Goal: Transaction & Acquisition: Obtain resource

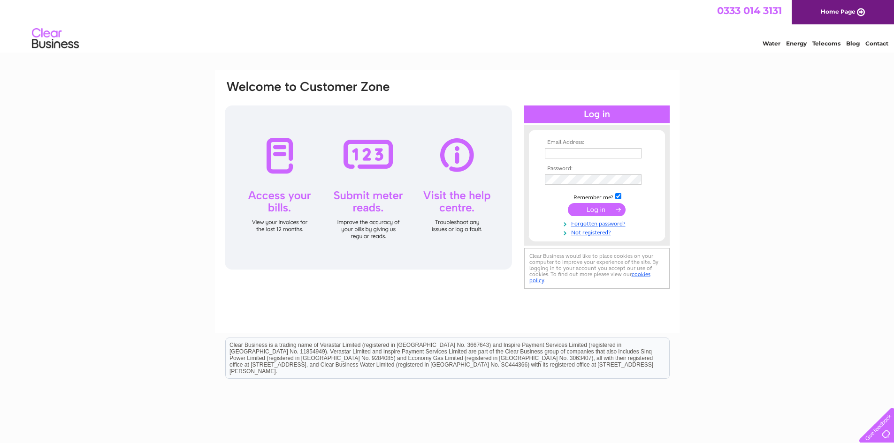
click at [602, 154] on input "text" at bounding box center [593, 153] width 97 height 10
paste input "lcc@oasys.uk.net"
type input "lcc@oasys.uk.net"
click at [563, 186] on td at bounding box center [596, 179] width 109 height 15
click at [598, 200] on td "Remember me?" at bounding box center [596, 196] width 109 height 9
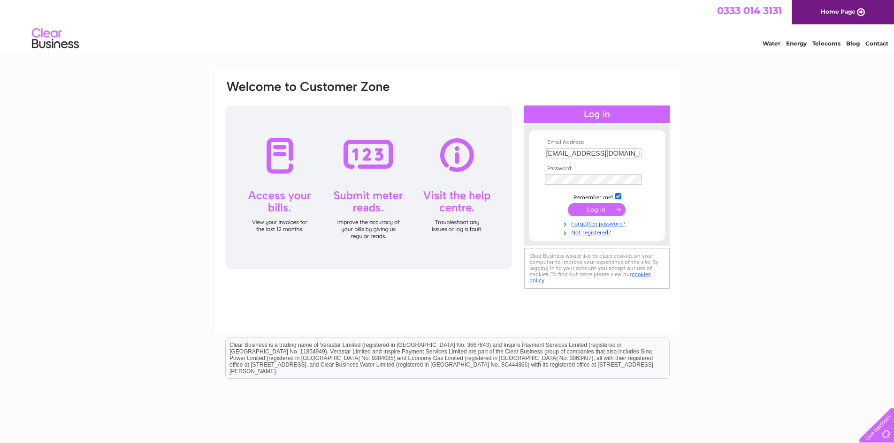
click at [605, 213] on input "submit" at bounding box center [597, 209] width 58 height 13
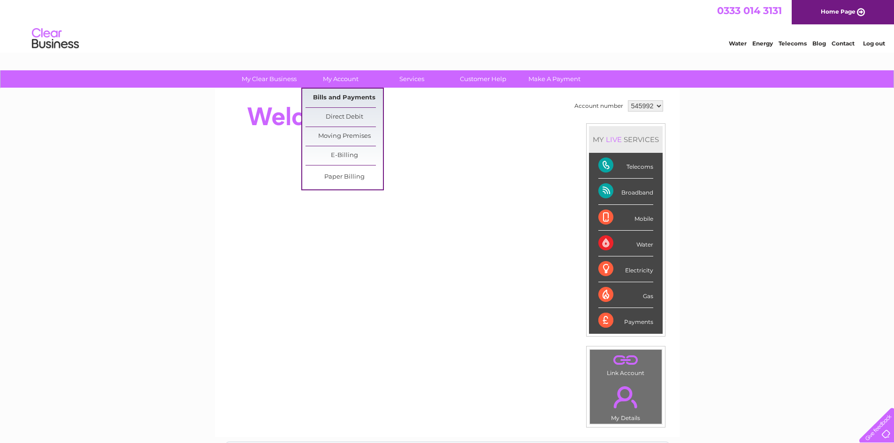
click at [349, 95] on link "Bills and Payments" at bounding box center [343, 98] width 77 height 19
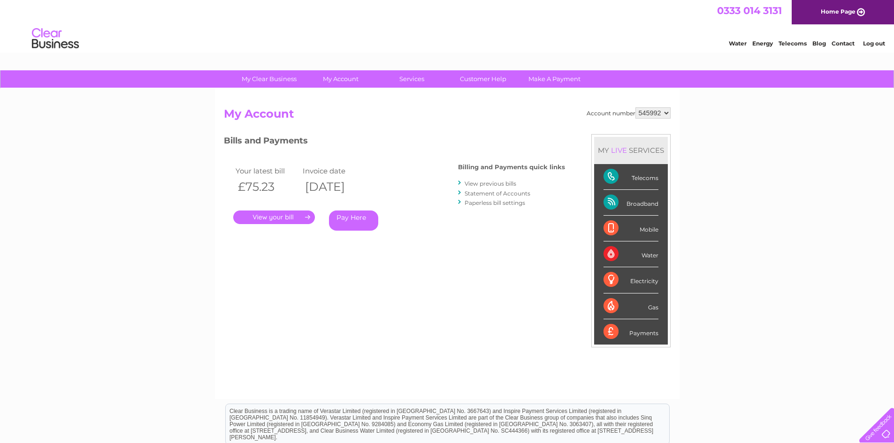
click at [274, 216] on link "." at bounding box center [274, 218] width 82 height 14
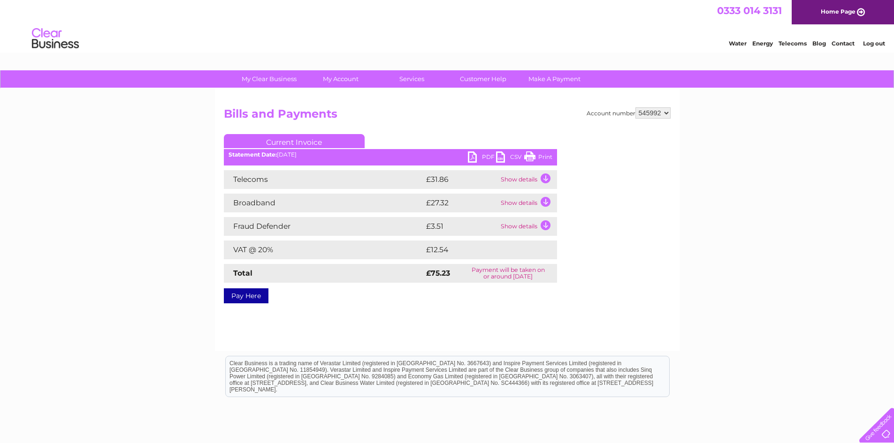
click at [475, 154] on link "PDF" at bounding box center [482, 159] width 28 height 14
